Goal: Transaction & Acquisition: Purchase product/service

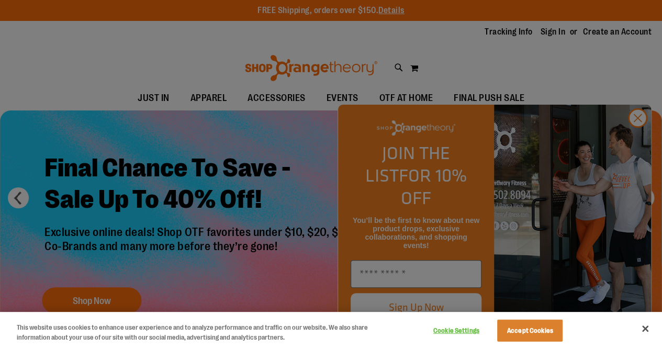
click at [637, 141] on div at bounding box center [331, 174] width 662 height 348
click at [650, 326] on button "Close" at bounding box center [645, 328] width 23 height 23
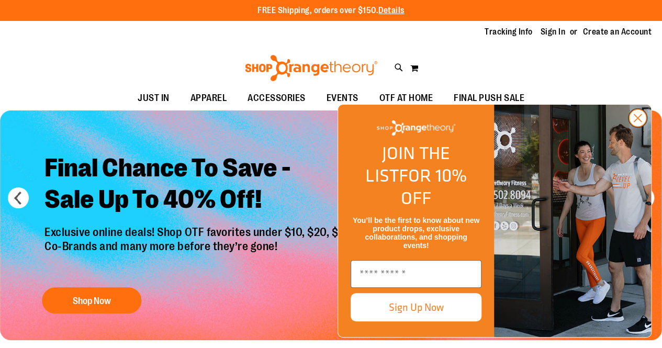
click at [638, 127] on circle "Close dialog" at bounding box center [637, 117] width 17 height 17
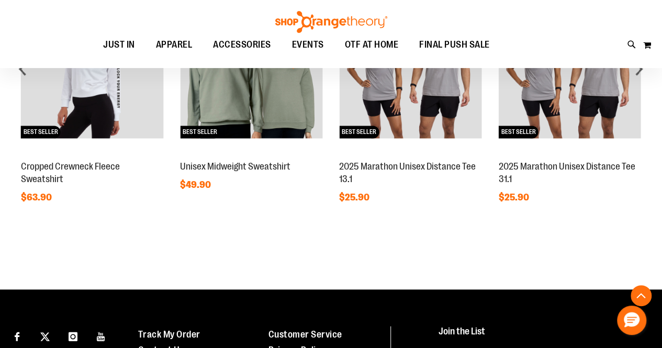
scroll to position [942, 0]
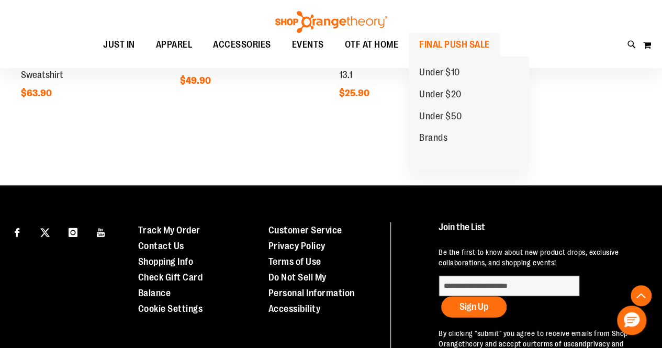
click at [467, 43] on span "FINAL PUSH SALE" at bounding box center [454, 45] width 71 height 24
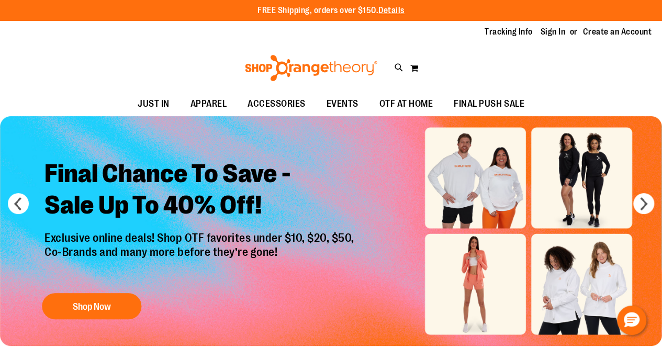
click at [302, 55] on img at bounding box center [311, 68] width 136 height 26
